Goal: Task Accomplishment & Management: Manage account settings

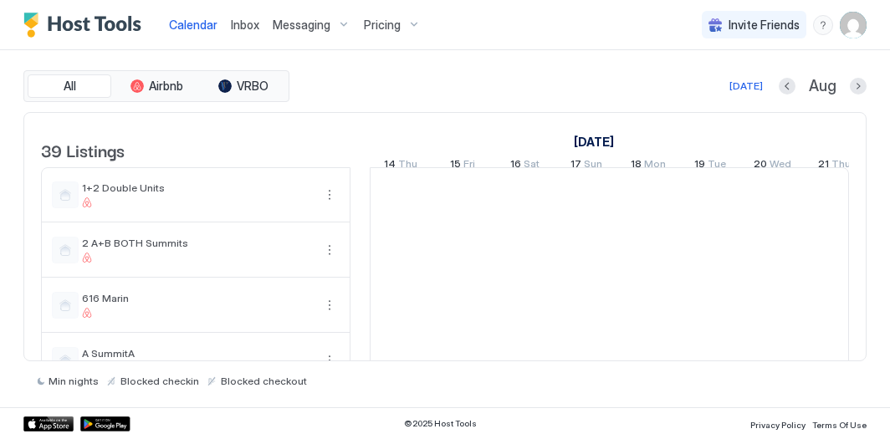
scroll to position [0, 929]
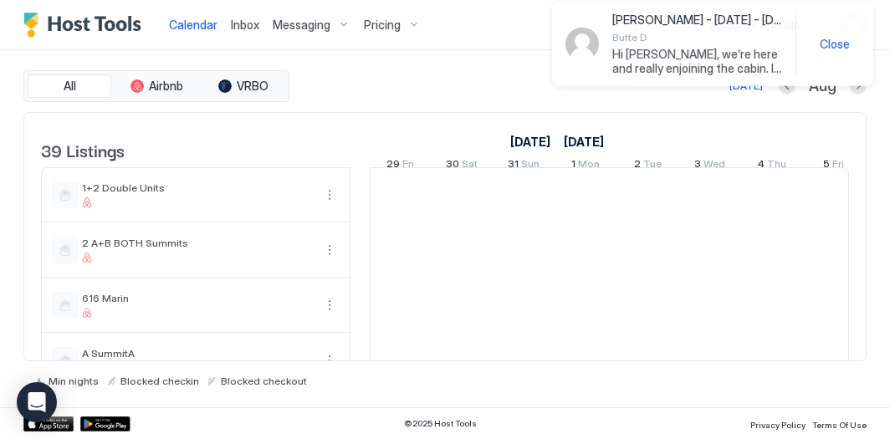
click at [829, 43] on span "Close" at bounding box center [834, 44] width 30 height 15
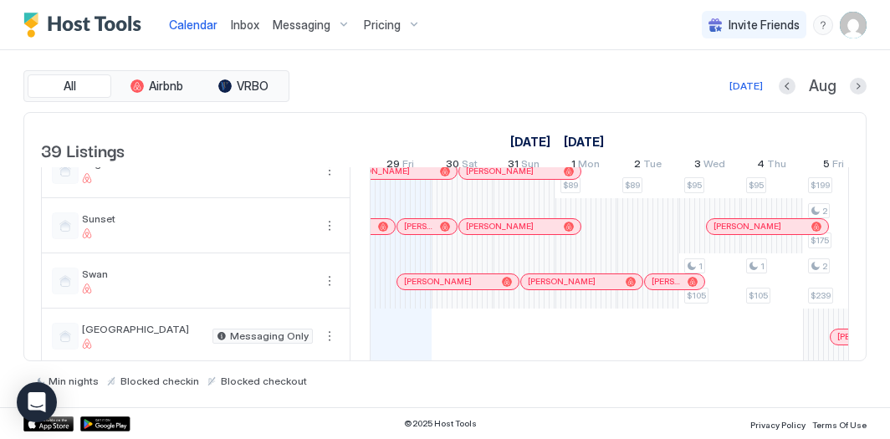
scroll to position [1636, 0]
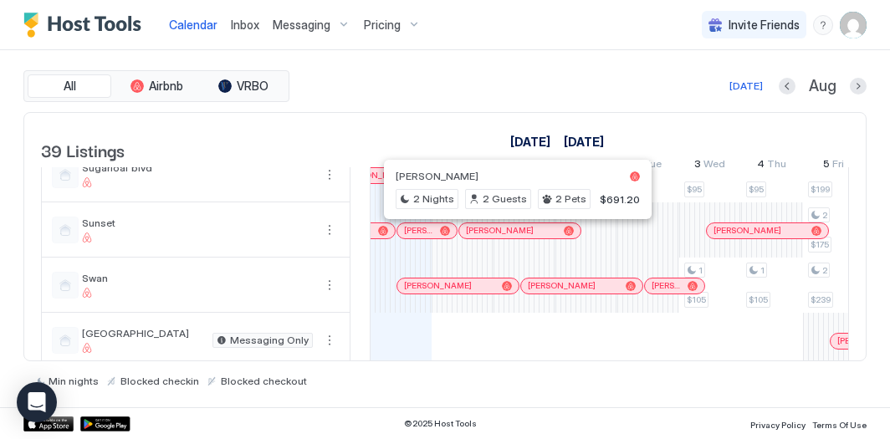
click at [518, 233] on div at bounding box center [519, 230] width 13 height 13
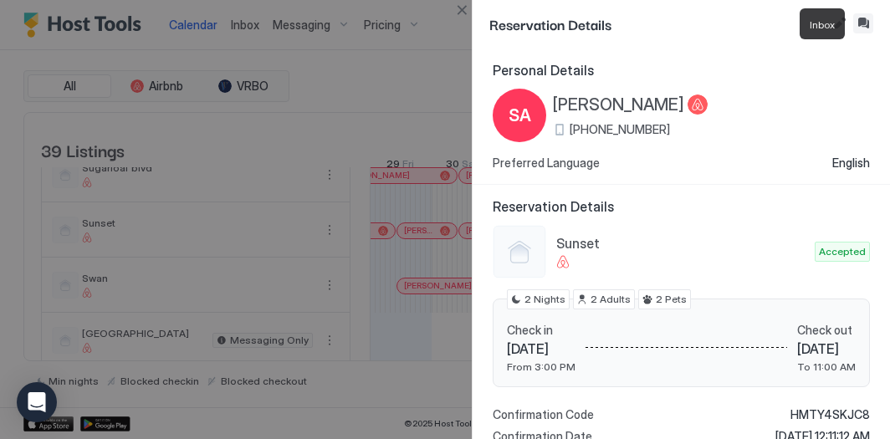
click at [855, 28] on button "Inbox" at bounding box center [863, 23] width 20 height 20
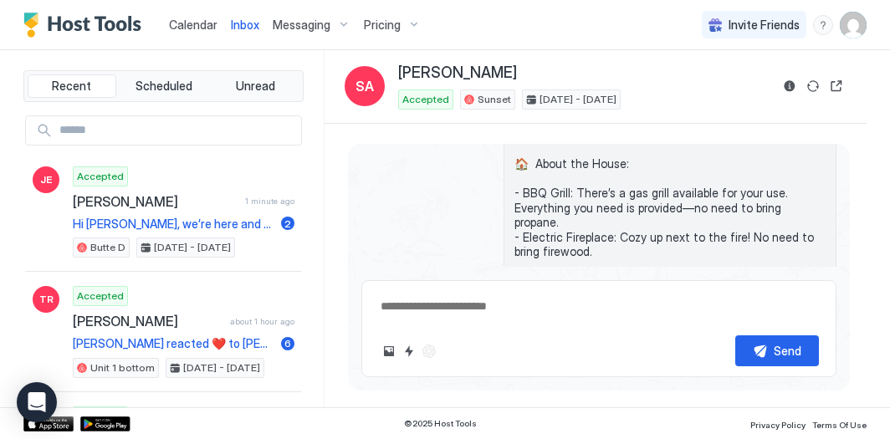
scroll to position [649, 0]
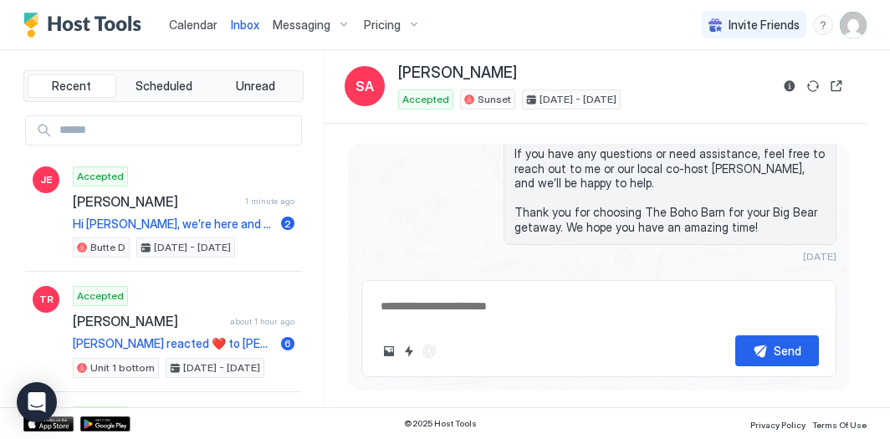
click at [788, 278] on div "Scheduled Messages" at bounding box center [760, 287] width 114 height 18
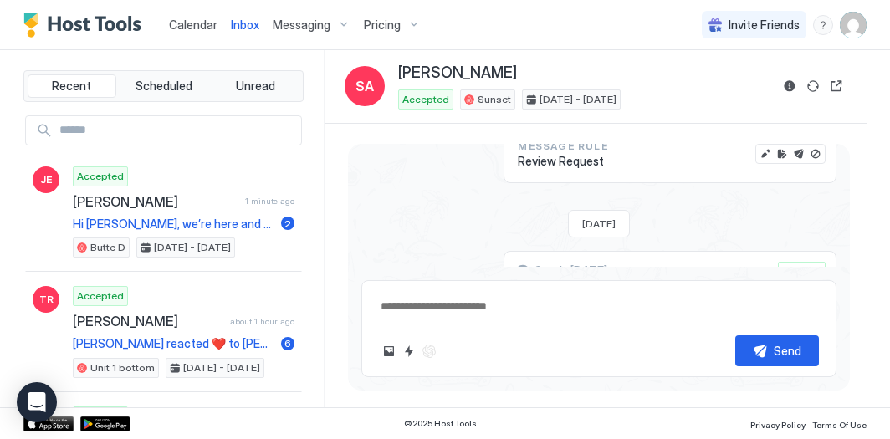
scroll to position [2313, 0]
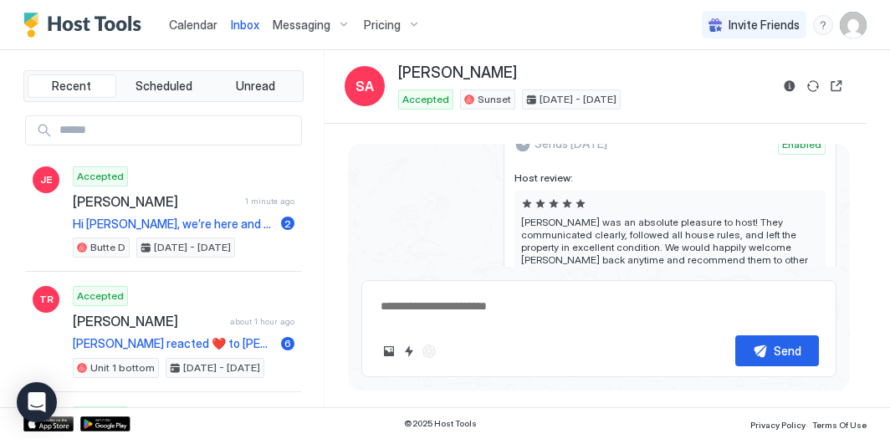
click at [729, 362] on div "Scheduled Messages" at bounding box center [760, 371] width 114 height 18
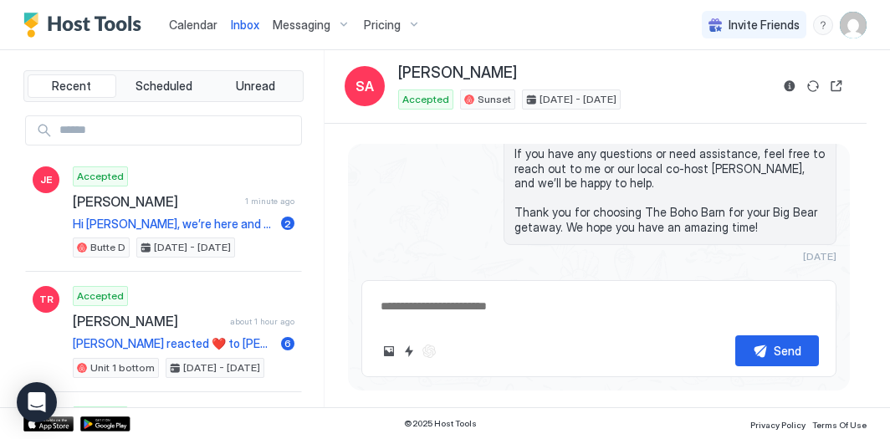
click at [729, 278] on div "Scheduled Messages" at bounding box center [760, 287] width 114 height 18
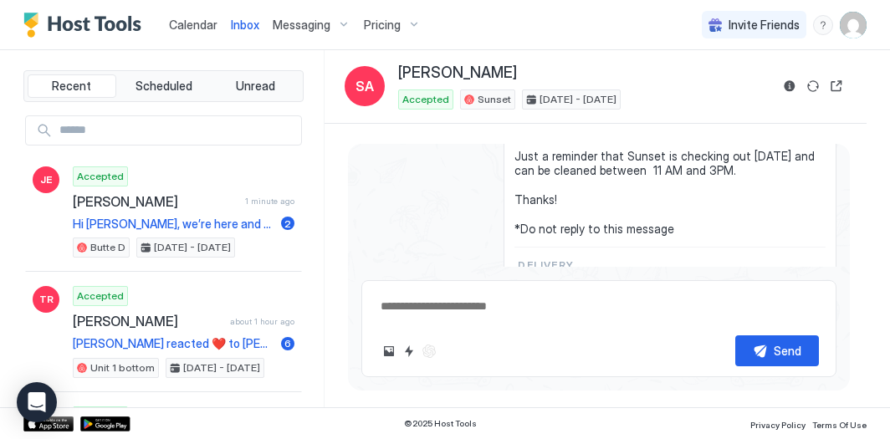
scroll to position [1486, 0]
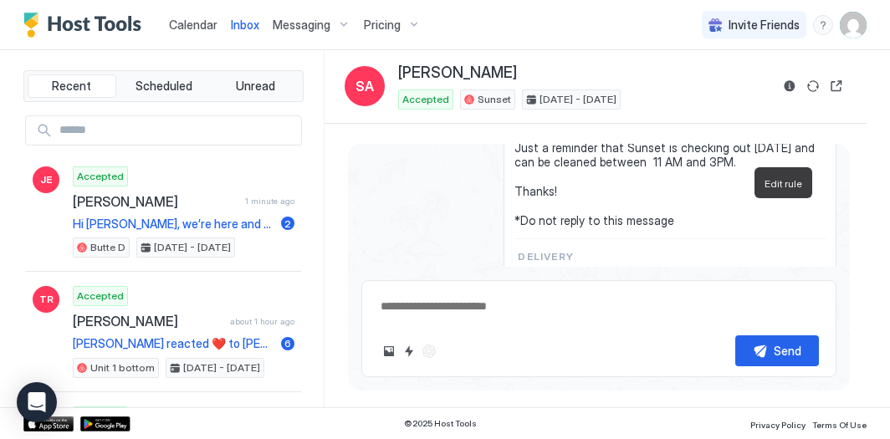
click at [783, 273] on button "Edit rule" at bounding box center [781, 281] width 17 height 17
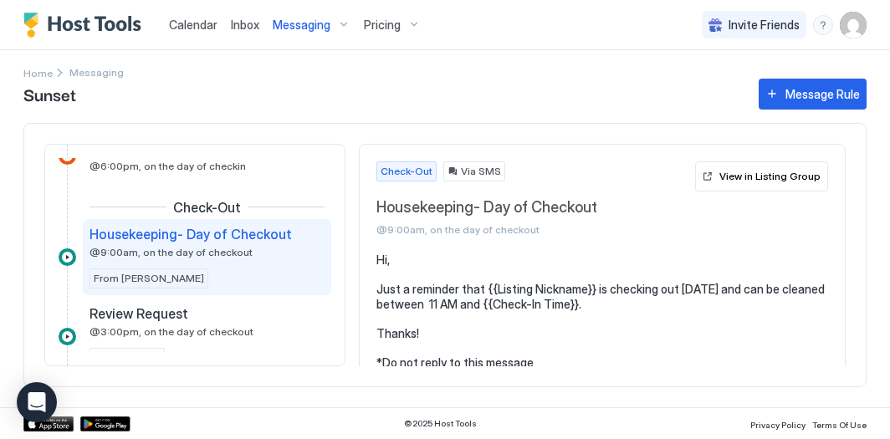
scroll to position [20, 0]
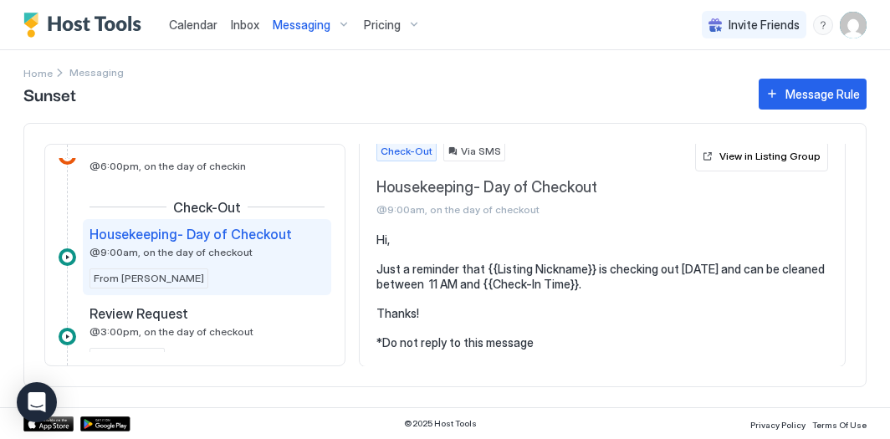
click at [442, 274] on pre "Hi, Just a reminder that {{Listing Nickname}} is checking out [DATE] and can be…" at bounding box center [602, 290] width 452 height 117
click at [462, 259] on pre "Hi, Just a reminder that {{Listing Nickname}} is checking out [DATE] and can be…" at bounding box center [602, 290] width 452 height 117
click at [463, 265] on pre "Hi, Just a reminder that {{Listing Nickname}} is checking out [DATE] and can be…" at bounding box center [602, 290] width 452 height 117
click at [470, 265] on pre "Hi, Just a reminder that {{Listing Nickname}} is checking out [DATE] and can be…" at bounding box center [602, 290] width 452 height 117
click at [243, 258] on div "Housekeeping- Day of Checkout @9:00am, on the day of checkout From [PERSON_NAME]" at bounding box center [206, 257] width 235 height 63
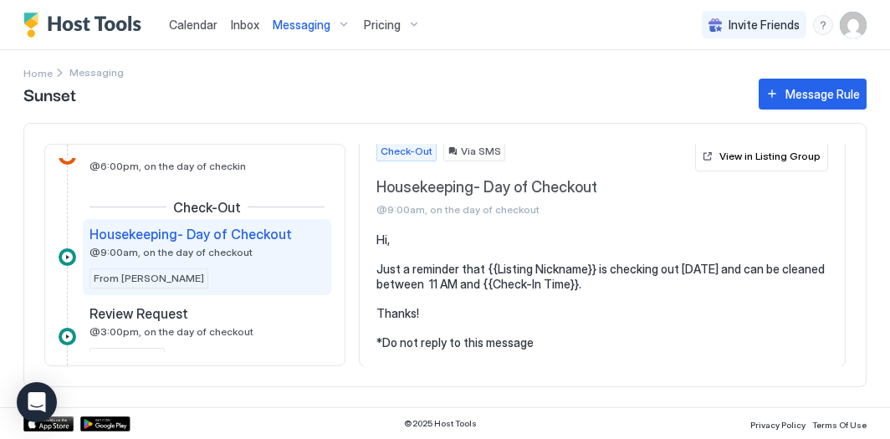
click at [187, 246] on span "@9:00am, on the day of checkout" at bounding box center [170, 252] width 163 height 13
click at [588, 212] on span "@9:00am, on the day of checkout" at bounding box center [532, 209] width 312 height 13
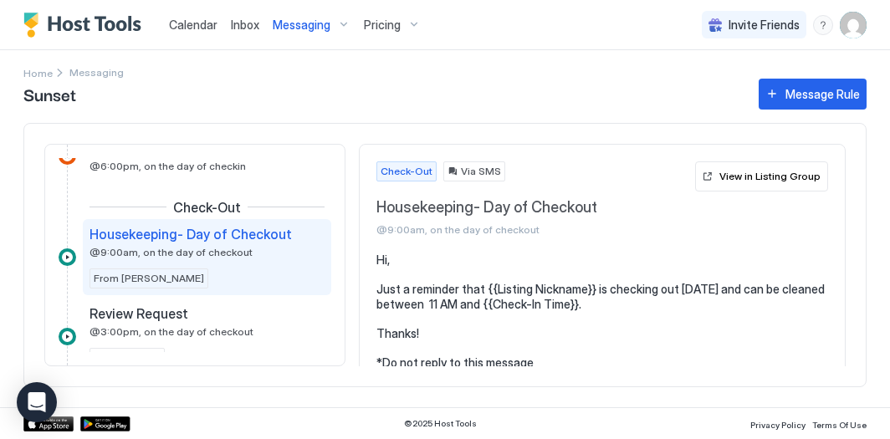
click at [297, 28] on span "Messaging" at bounding box center [302, 25] width 58 height 15
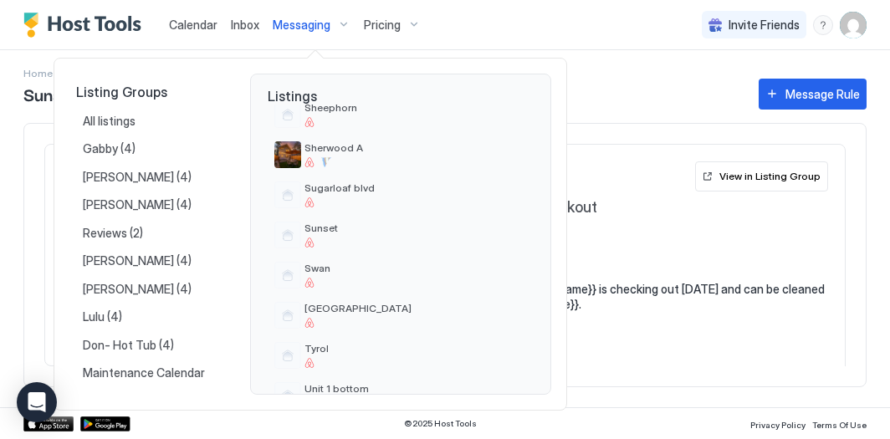
scroll to position [1152, 0]
click at [327, 220] on span "Sunset" at bounding box center [415, 226] width 222 height 13
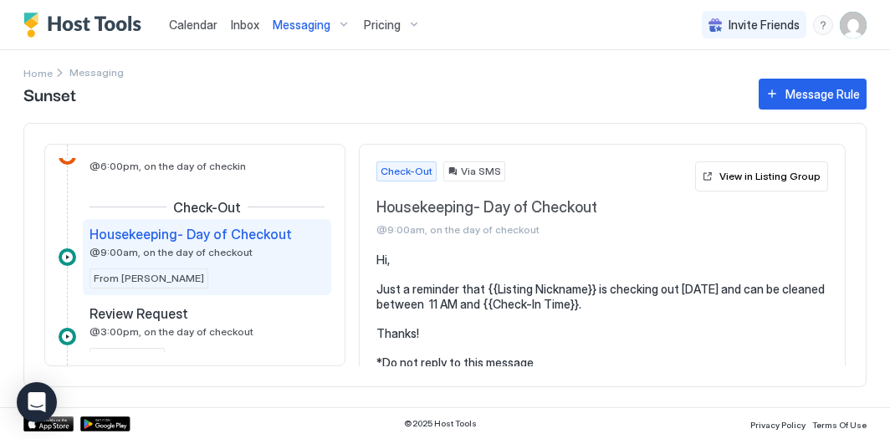
click at [191, 16] on link "Calendar" at bounding box center [193, 25] width 48 height 18
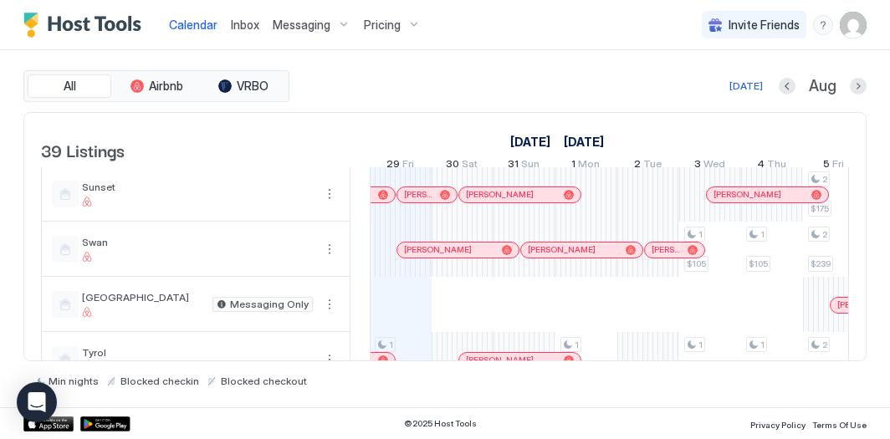
scroll to position [1668, 0]
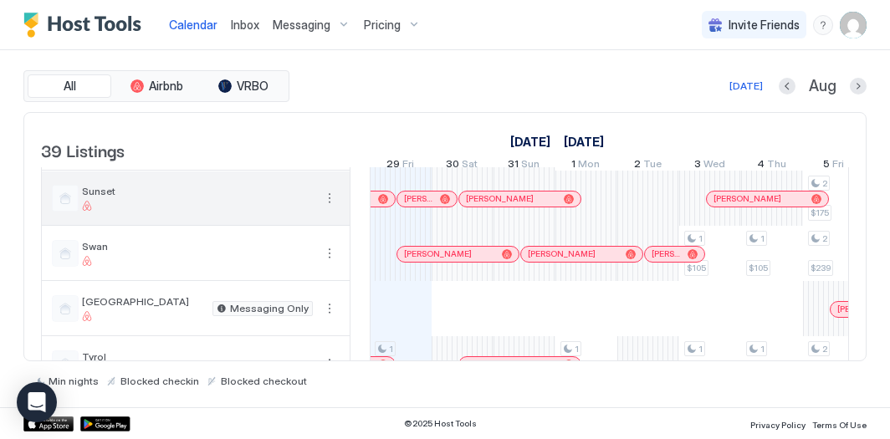
click at [287, 217] on div "Sunset" at bounding box center [196, 198] width 308 height 54
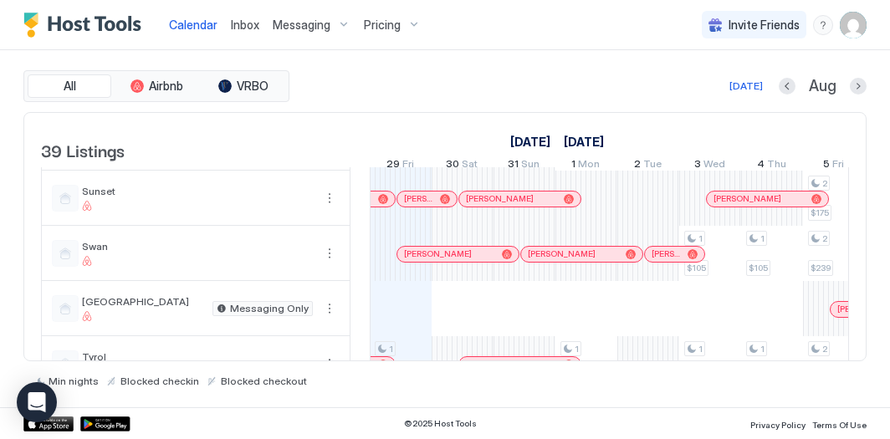
click at [482, 201] on div at bounding box center [483, 198] width 13 height 13
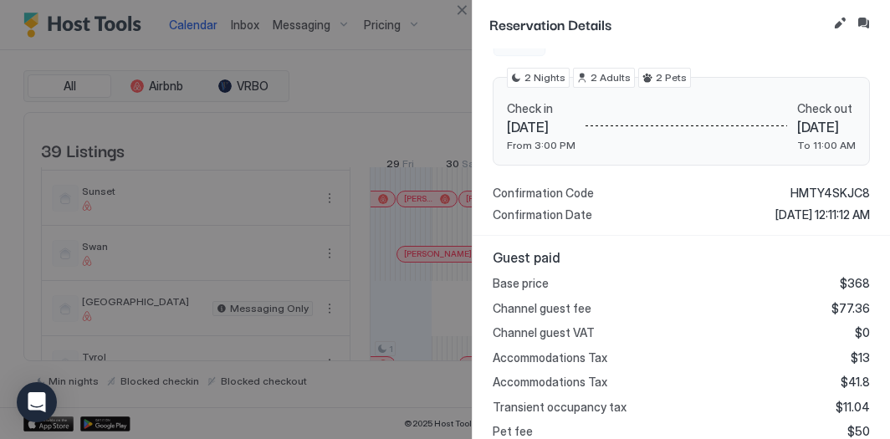
scroll to position [265, 0]
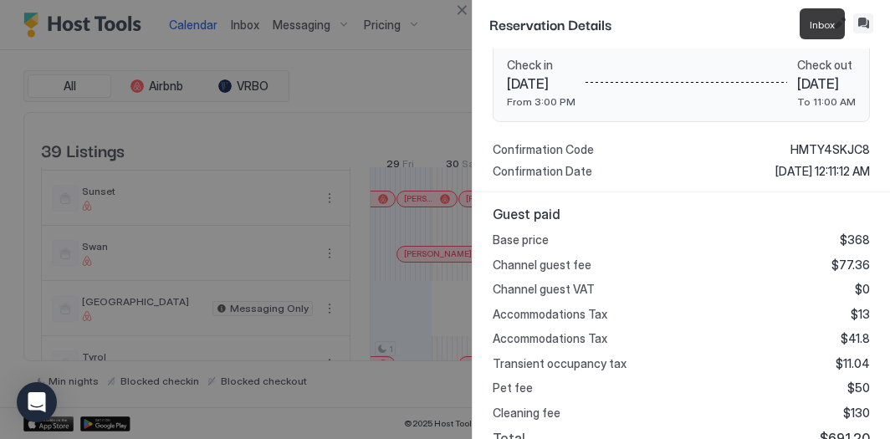
click at [862, 28] on button "Inbox" at bounding box center [863, 23] width 20 height 20
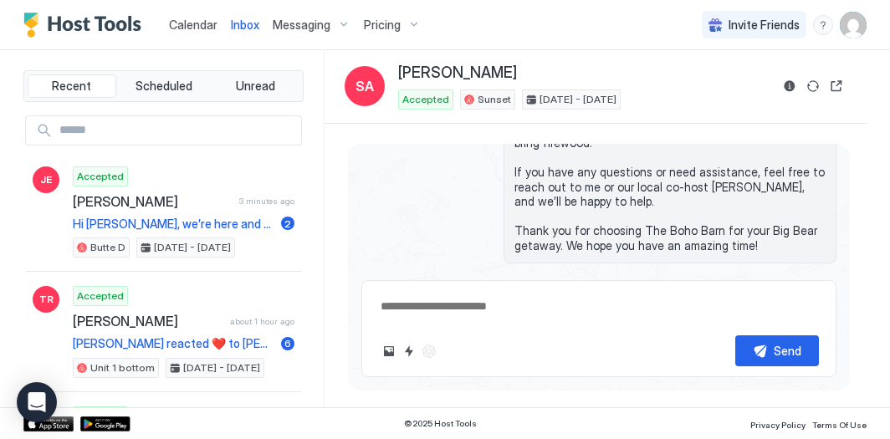
scroll to position [649, 0]
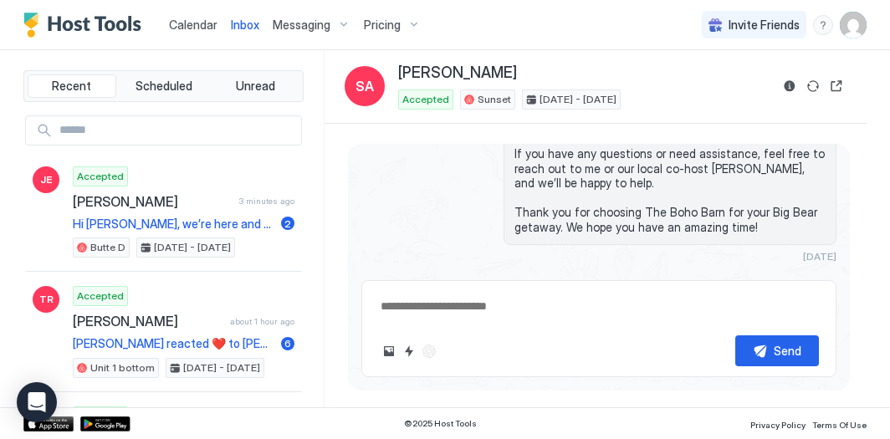
click at [753, 276] on button "Scheduled Messages" at bounding box center [759, 287] width 156 height 23
type textarea "*"
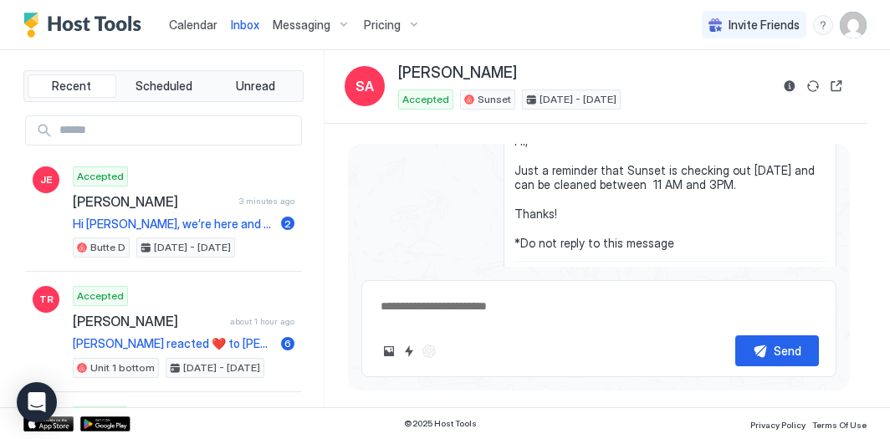
scroll to position [1473, 0]
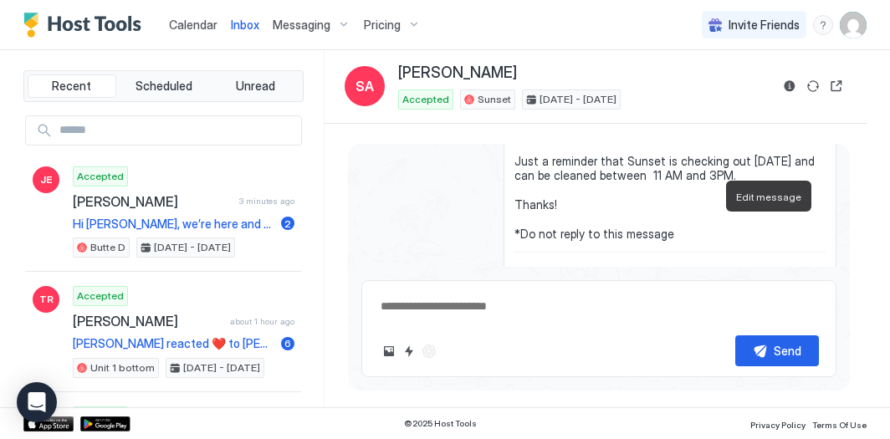
click at [768, 287] on button "Edit message" at bounding box center [765, 295] width 17 height 17
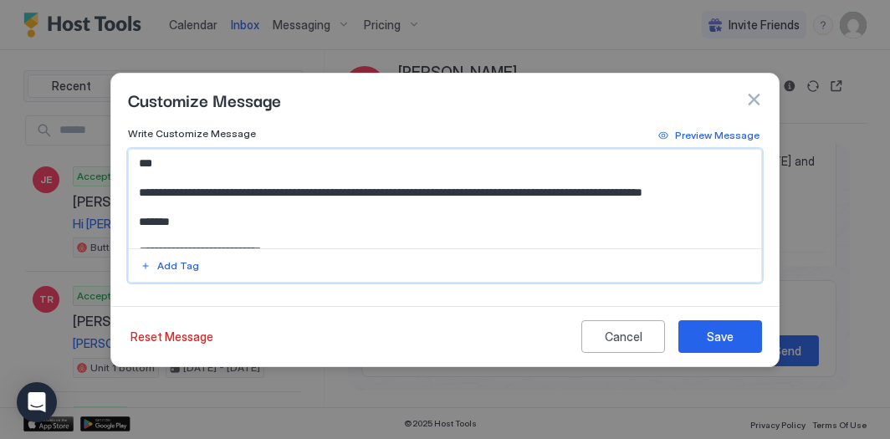
click at [465, 198] on textarea "**********" at bounding box center [445, 199] width 633 height 99
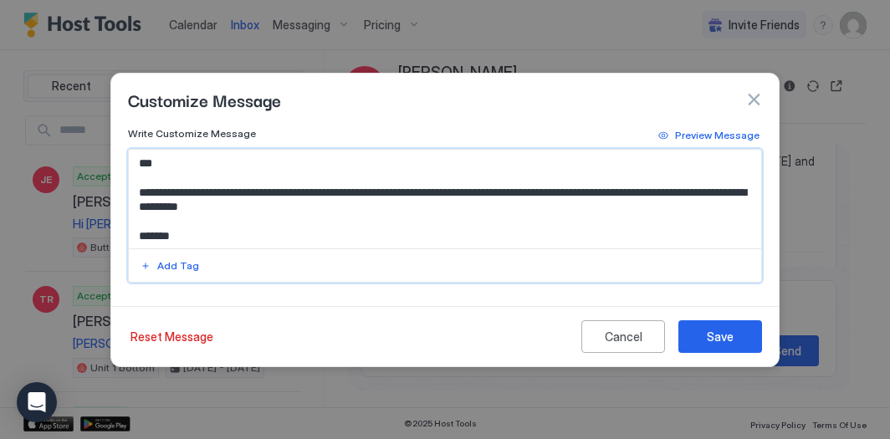
click at [471, 192] on textarea "**********" at bounding box center [445, 199] width 633 height 99
drag, startPoint x: 646, startPoint y: 193, endPoint x: 630, endPoint y: 192, distance: 15.9
click at [630, 192] on textarea "**********" at bounding box center [445, 199] width 633 height 99
click at [727, 197] on textarea "**********" at bounding box center [445, 199] width 633 height 99
click at [147, 207] on textarea "**********" at bounding box center [445, 199] width 633 height 99
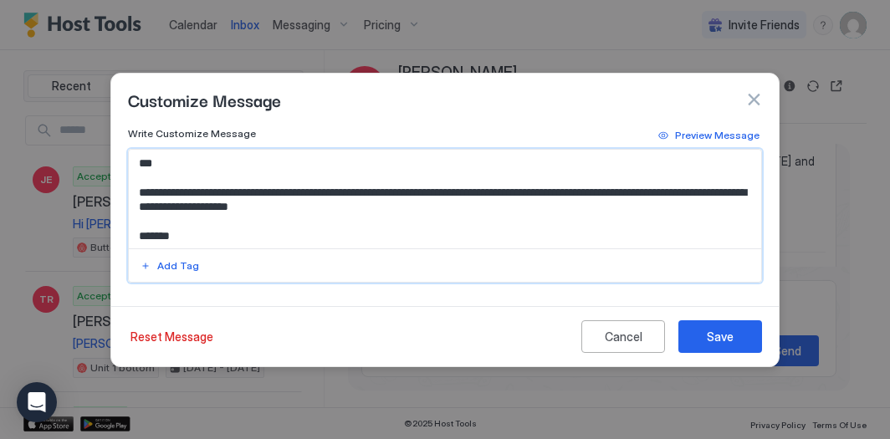
click at [200, 210] on textarea "**********" at bounding box center [445, 199] width 633 height 99
drag, startPoint x: 592, startPoint y: 191, endPoint x: 514, endPoint y: 188, distance: 77.8
click at [514, 188] on textarea "**********" at bounding box center [445, 199] width 633 height 99
click at [511, 225] on textarea "**********" at bounding box center [445, 199] width 633 height 99
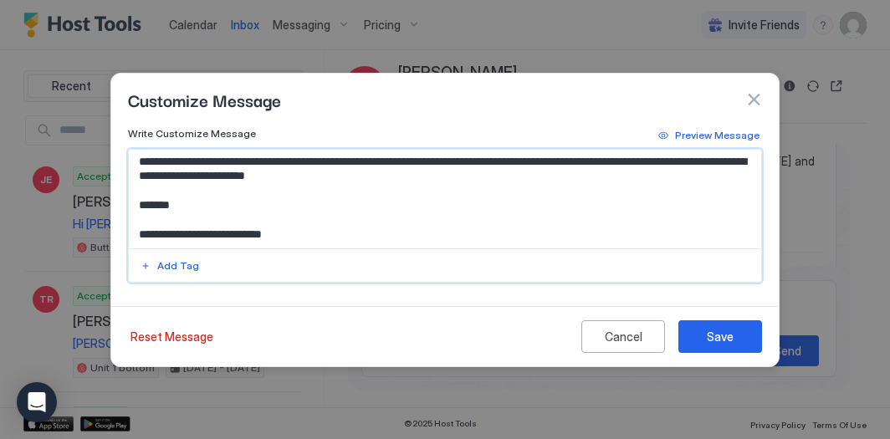
scroll to position [0, 0]
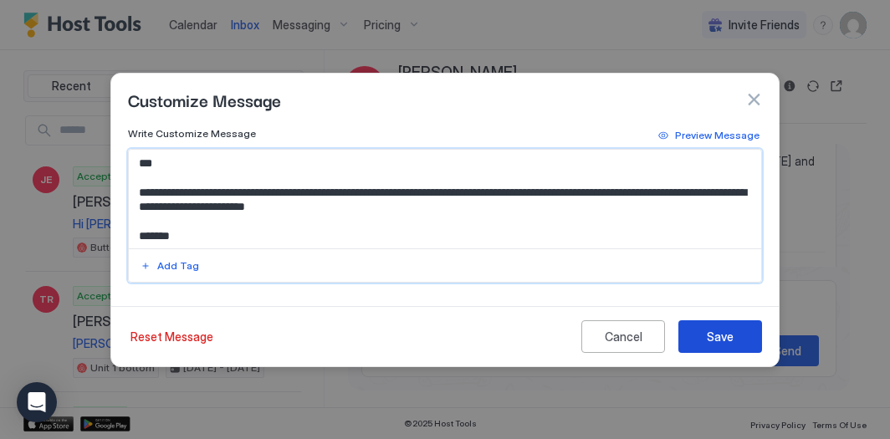
type textarea "**********"
click at [735, 339] on button "Save" at bounding box center [720, 336] width 84 height 33
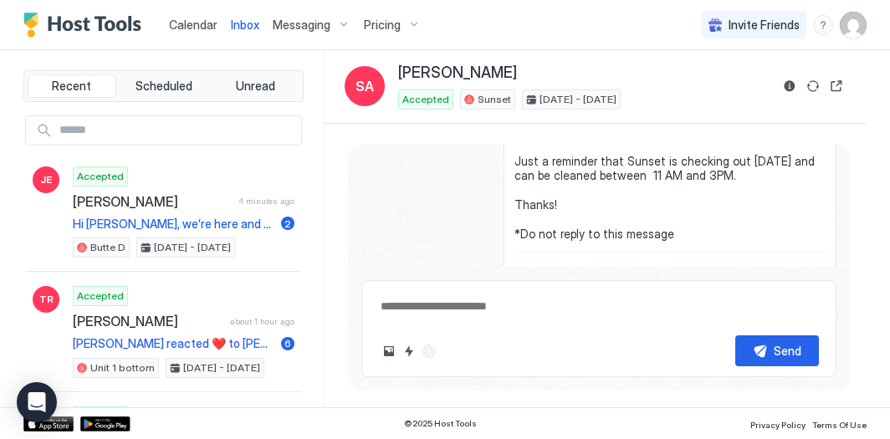
type textarea "*"
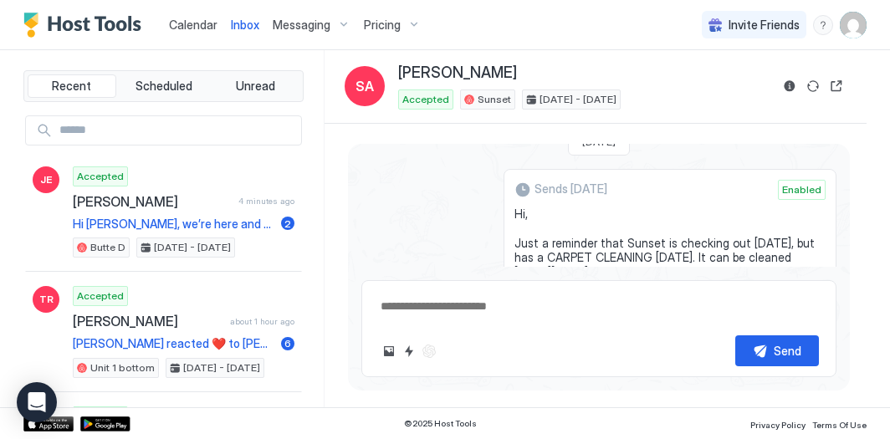
scroll to position [1394, 0]
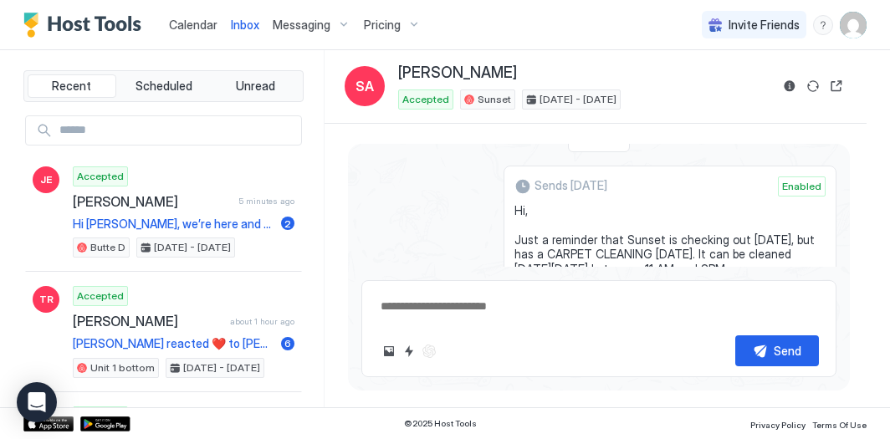
click at [179, 18] on span "Calendar" at bounding box center [193, 25] width 48 height 14
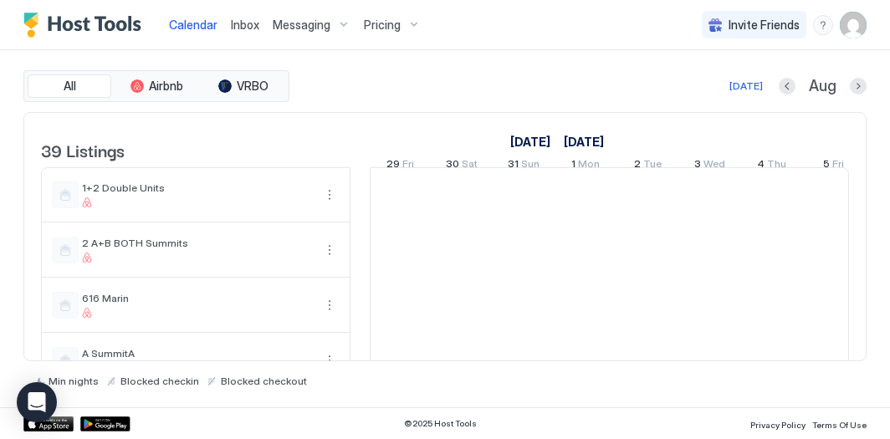
scroll to position [0, 929]
